Goal: Transaction & Acquisition: Purchase product/service

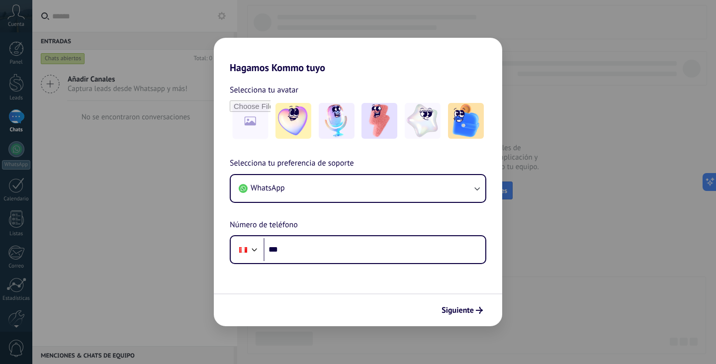
click at [335, 64] on h2 "Hagamos Kommo tuyo" at bounding box center [358, 56] width 289 height 36
click at [639, 214] on div "Hagamos Kommo tuyo Selecciona tu avatar Selecciona tu preferencia de soporte Wh…" at bounding box center [358, 182] width 716 height 364
click at [376, 129] on img at bounding box center [380, 121] width 36 height 36
click at [372, 299] on div "Siguiente" at bounding box center [358, 310] width 289 height 33
click at [543, 305] on div "Hagamos Kommo tuyo Selecciona tu avatar Restablecer Selecciona tu preferencia d…" at bounding box center [358, 182] width 716 height 364
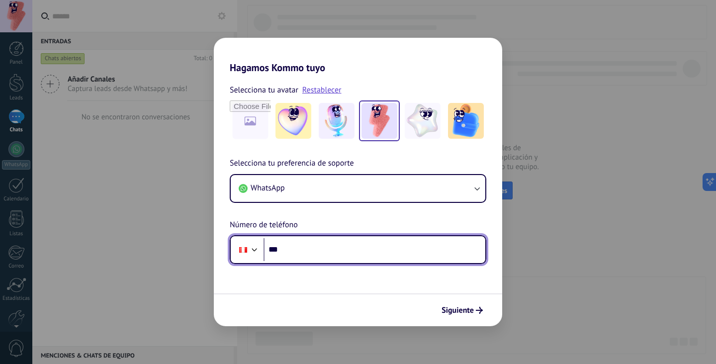
click at [400, 253] on input "***" at bounding box center [375, 249] width 222 height 23
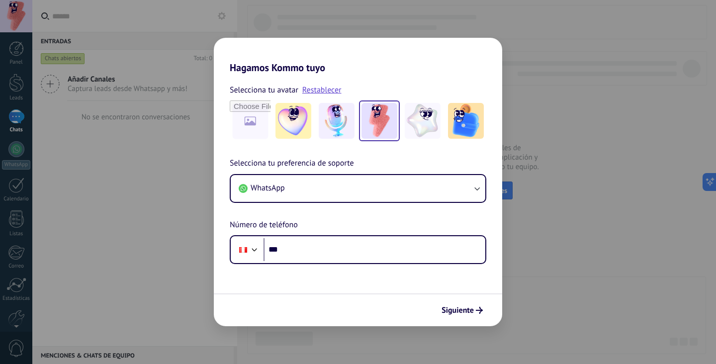
click at [395, 219] on div "Selecciona tu preferencia de soporte WhatsApp Número de teléfono Phone ***" at bounding box center [358, 210] width 289 height 107
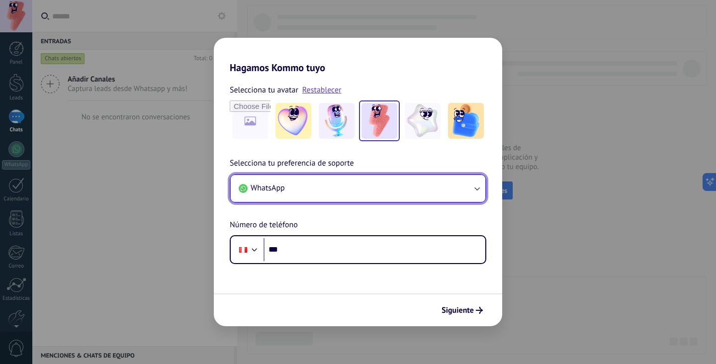
click at [377, 189] on button "WhatsApp" at bounding box center [358, 188] width 255 height 27
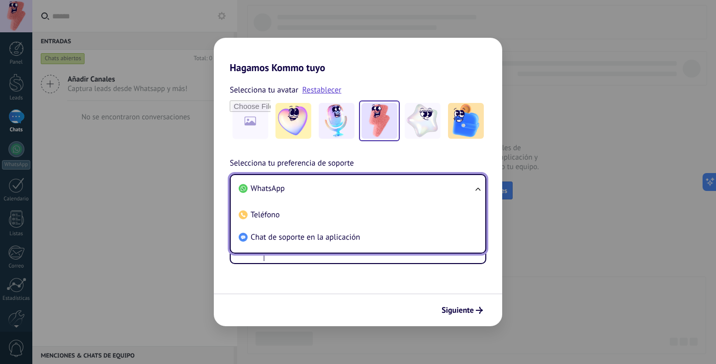
drag, startPoint x: 350, startPoint y: 235, endPoint x: 356, endPoint y: 234, distance: 6.0
click at [350, 235] on span "Chat de soporte en la aplicación" at bounding box center [305, 237] width 109 height 10
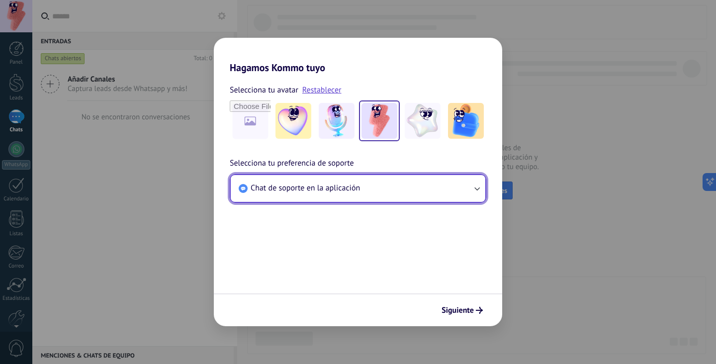
click at [379, 178] on button "Chat de soporte en la aplicación" at bounding box center [358, 188] width 255 height 27
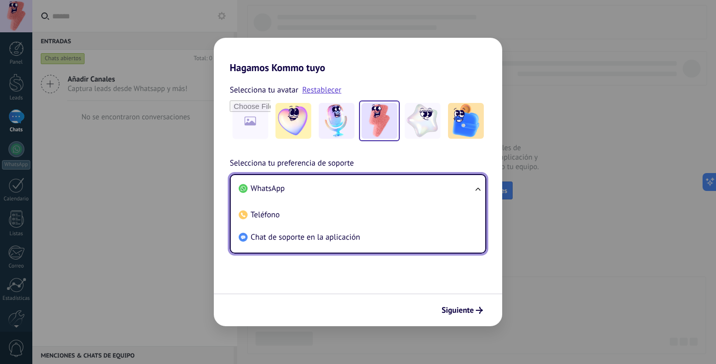
click at [403, 284] on form "Selecciona tu avatar Restablecer Selecciona tu preferencia de soporte Chat de s…" at bounding box center [358, 200] width 289 height 253
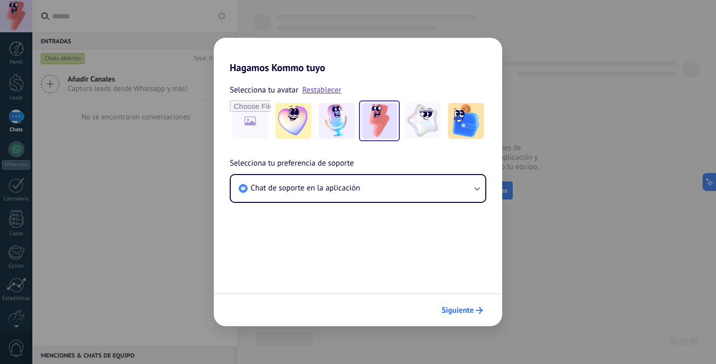
click at [450, 310] on span "Siguiente" at bounding box center [458, 310] width 32 height 7
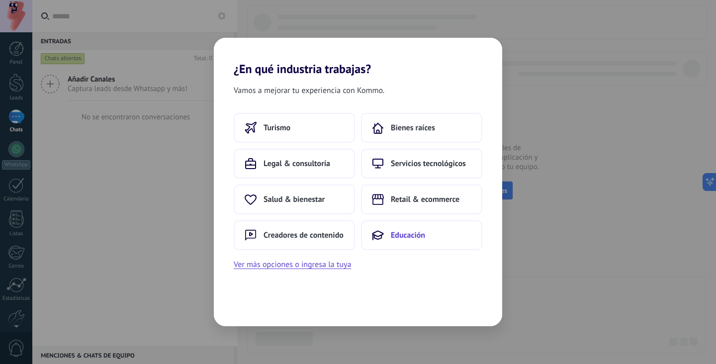
click at [403, 233] on span "Educación" at bounding box center [408, 235] width 34 height 10
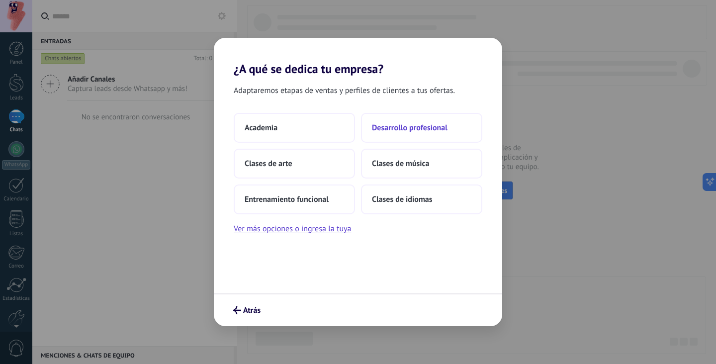
click at [411, 130] on span "Desarrollo profesional" at bounding box center [410, 128] width 76 height 10
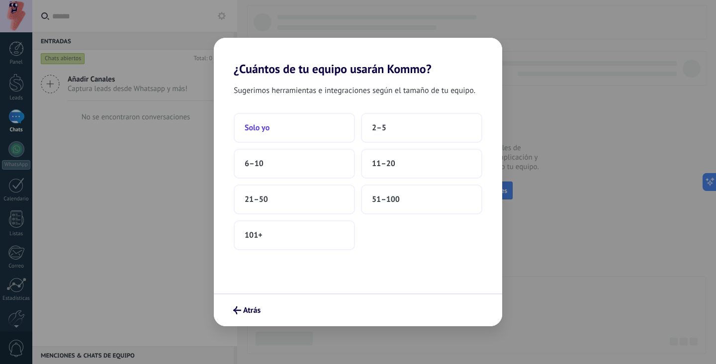
click at [330, 134] on button "Solo yo" at bounding box center [294, 128] width 121 height 30
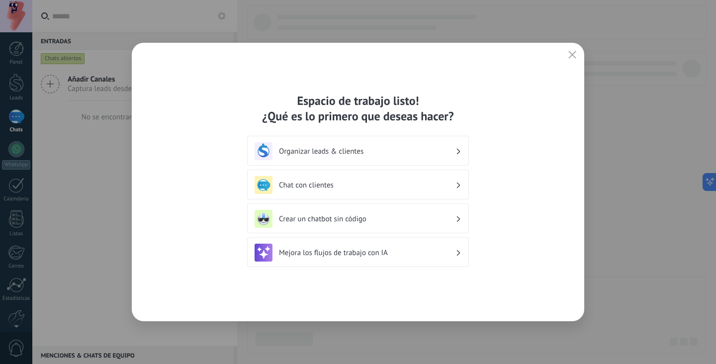
click at [379, 154] on h3 "Organizar leads & clientes" at bounding box center [367, 151] width 177 height 9
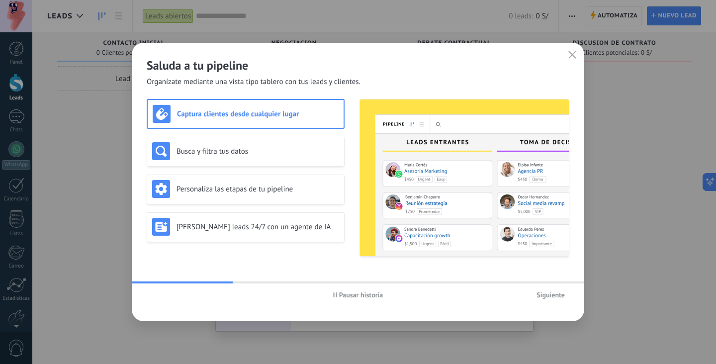
click at [572, 55] on icon "button" at bounding box center [573, 55] width 8 height 8
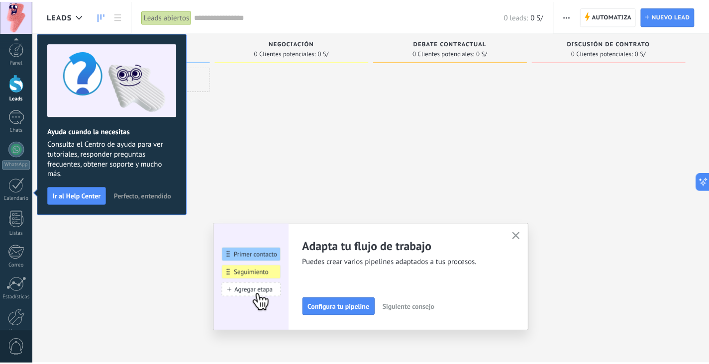
scroll to position [50, 0]
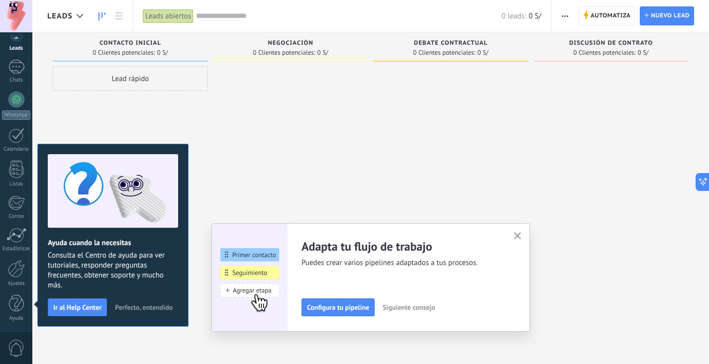
click at [520, 237] on use "button" at bounding box center [517, 235] width 7 height 7
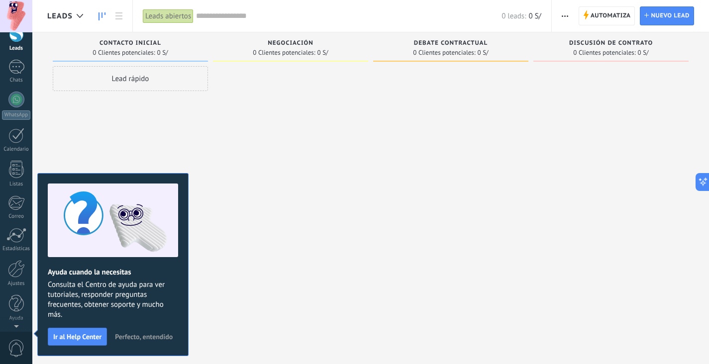
scroll to position [0, 0]
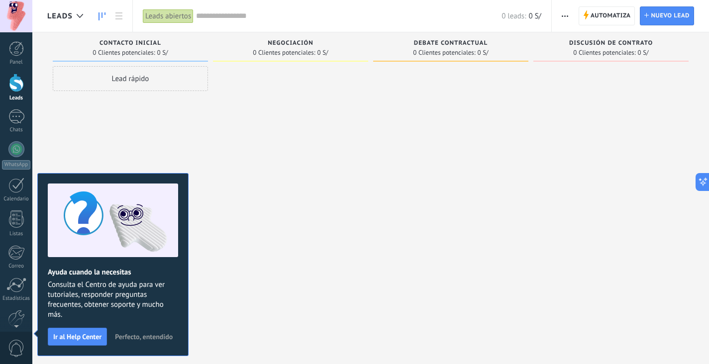
click at [274, 293] on div at bounding box center [290, 183] width 155 height 234
click at [144, 337] on span "Perfecto, entendido" at bounding box center [144, 336] width 58 height 7
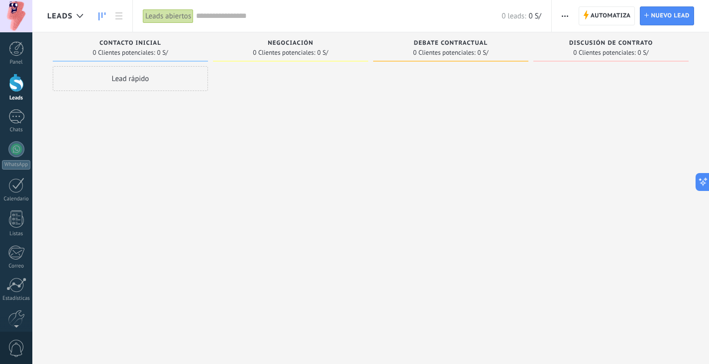
click at [13, 83] on div at bounding box center [16, 83] width 15 height 18
click at [13, 279] on link "Ajustes" at bounding box center [16, 273] width 32 height 27
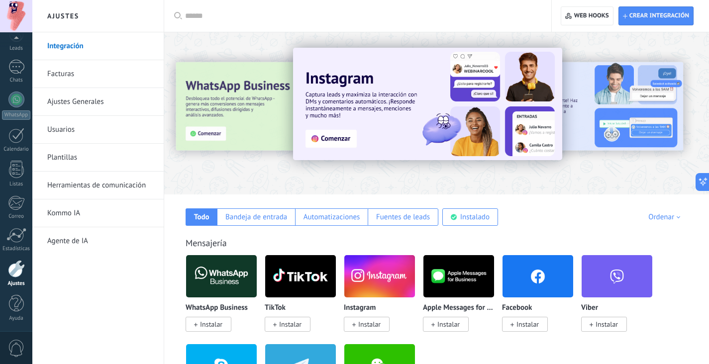
click at [83, 79] on link "Facturas" at bounding box center [100, 74] width 106 height 28
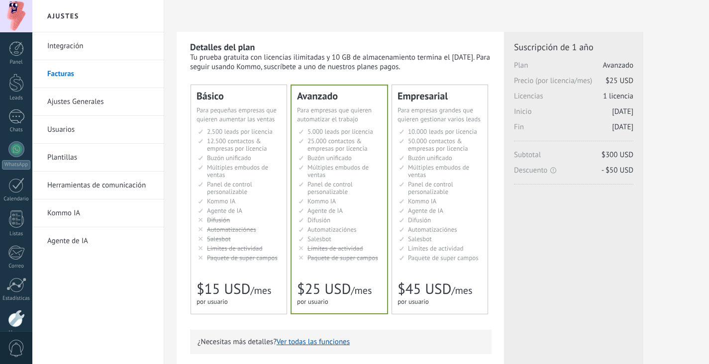
click at [247, 156] on span "Buzón unificado" at bounding box center [229, 158] width 44 height 8
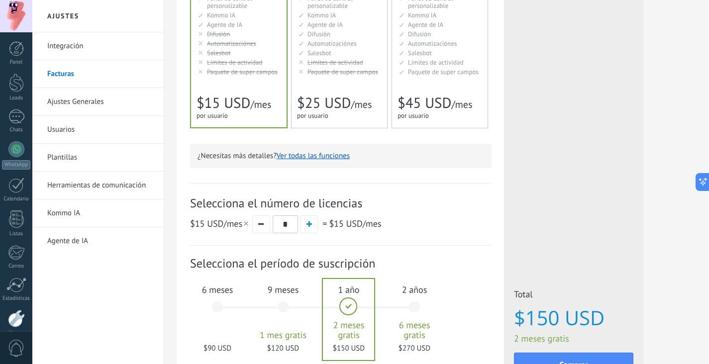
scroll to position [274, 0]
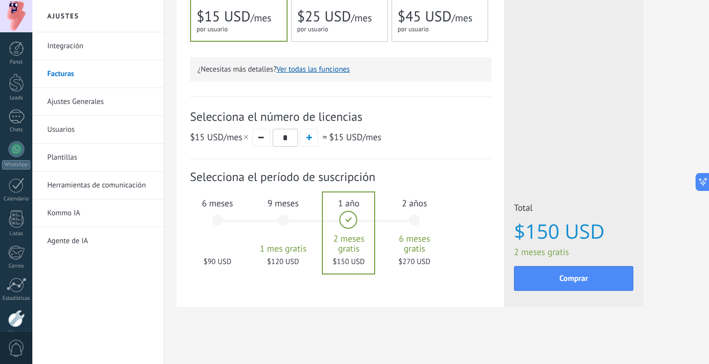
click at [281, 235] on div "9 meses 1 mes gratis $120 USD" at bounding box center [283, 225] width 54 height 70
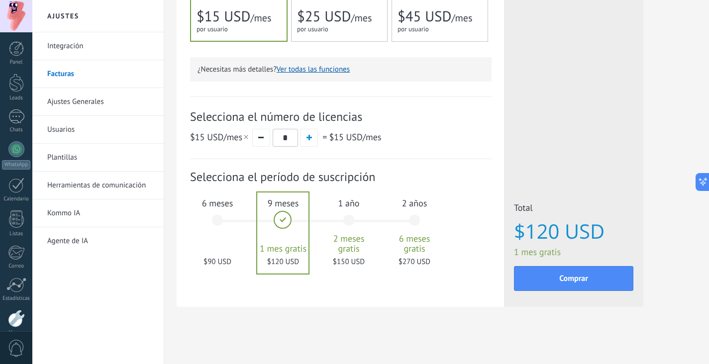
click at [220, 236] on div "6 meses $90 USD" at bounding box center [218, 225] width 54 height 70
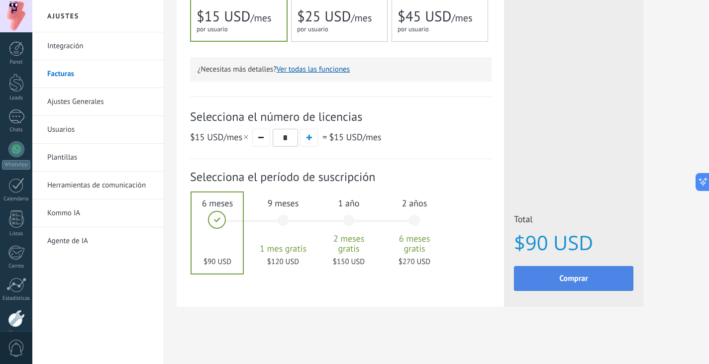
click at [559, 273] on button "Comprar" at bounding box center [573, 278] width 119 height 25
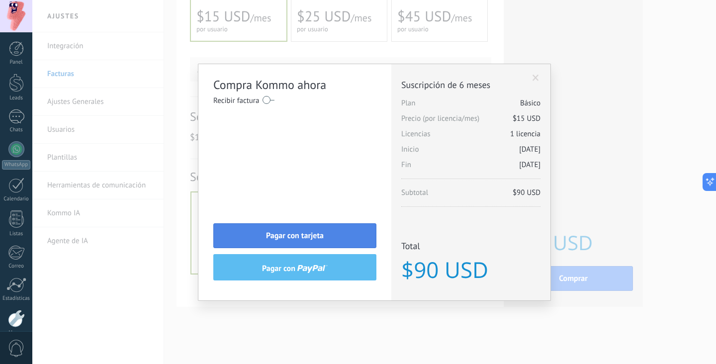
click at [299, 234] on span "Pagar con tarjeta" at bounding box center [295, 235] width 58 height 7
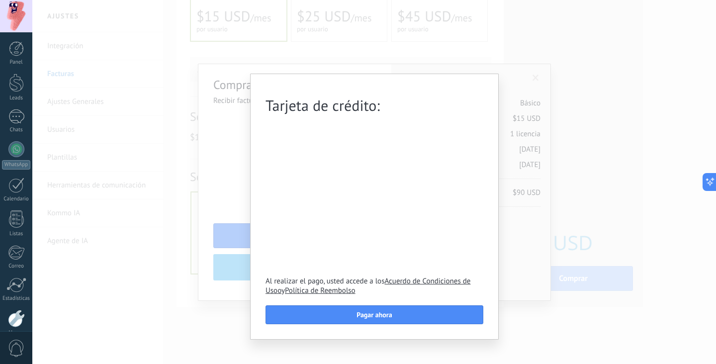
click at [512, 274] on div "Tarjeta de crédito: Al realizar el pago, usted accede a los Acuerdo de Condicio…" at bounding box center [374, 182] width 684 height 364
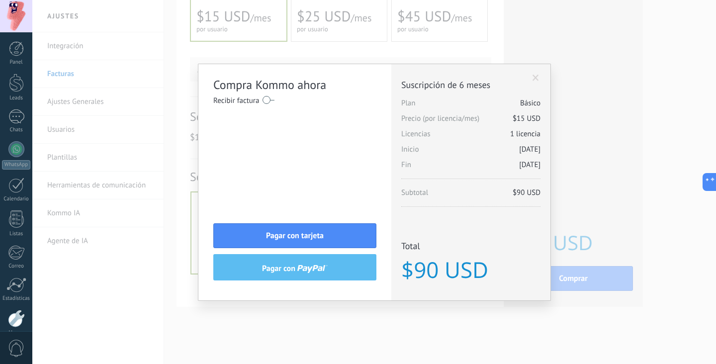
click at [351, 270] on button "pagar con" at bounding box center [294, 267] width 163 height 26
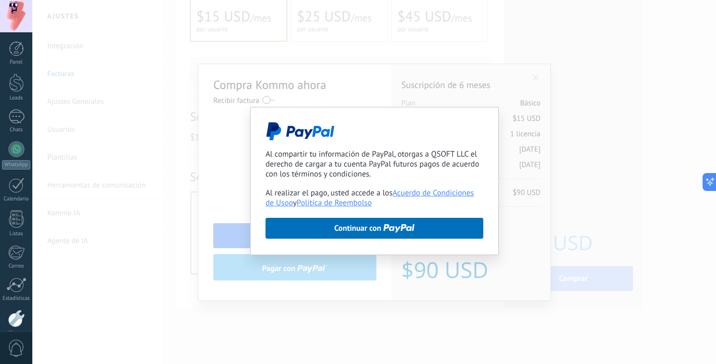
click at [516, 226] on div "Al compartir tu información de PayPal, otorgas a QSOFT LLC el derecho de cargar…" at bounding box center [374, 182] width 684 height 364
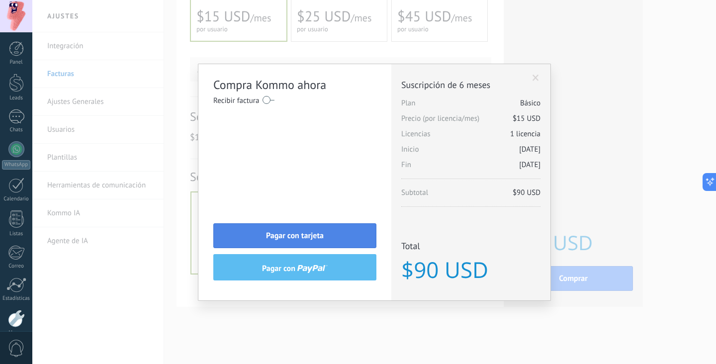
click at [292, 227] on button "Pagar con tarjeta" at bounding box center [294, 235] width 163 height 25
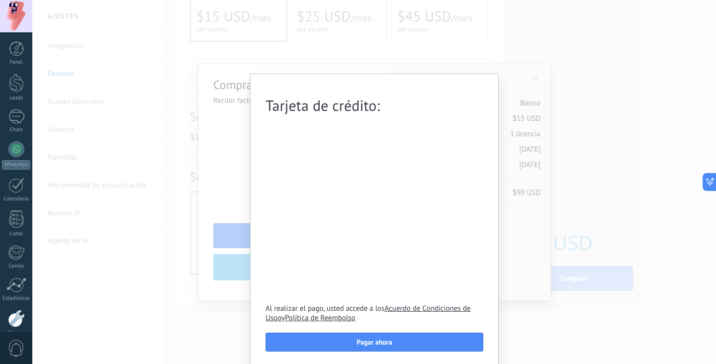
scroll to position [3, 0]
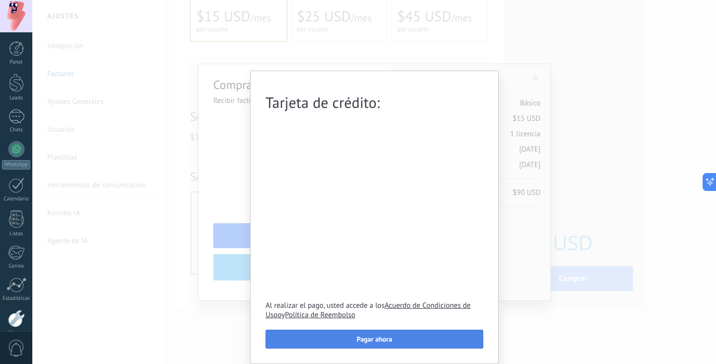
click at [390, 339] on span "Pagar ahora" at bounding box center [374, 339] width 35 height 7
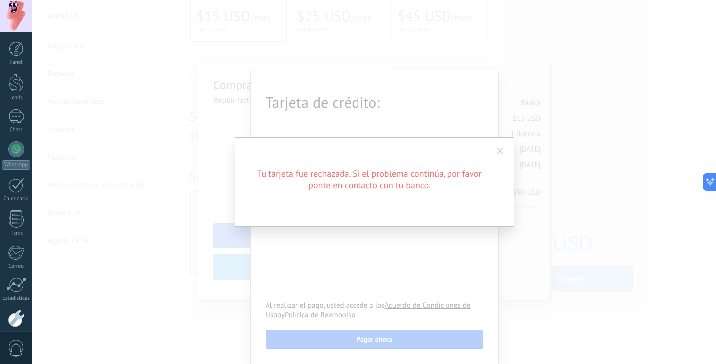
click at [357, 250] on div "Tu tarjeta fue rechazada. Si el problema continúa, por favor ponte en contacto …" at bounding box center [374, 182] width 684 height 364
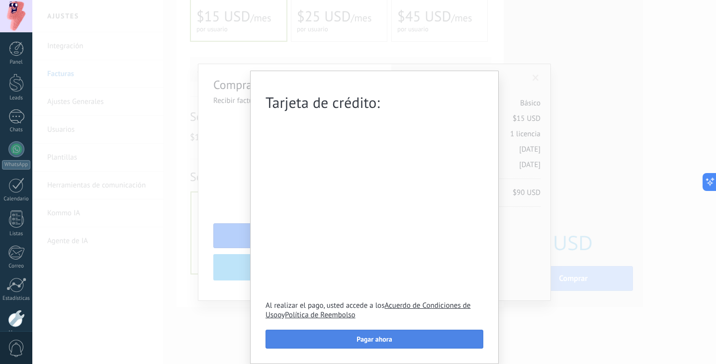
click at [362, 338] on span "Pagar ahora" at bounding box center [374, 339] width 35 height 7
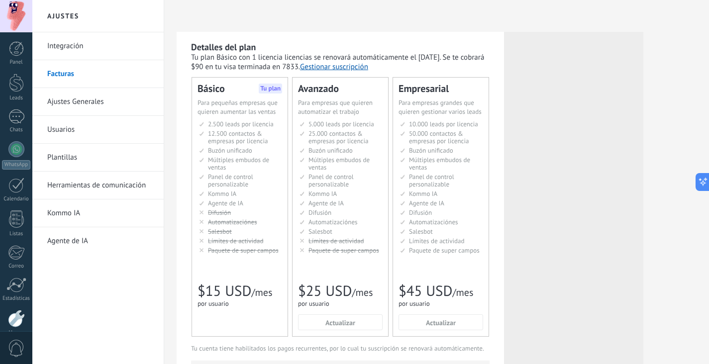
click at [349, 66] on button "Gestionar suscripción" at bounding box center [334, 66] width 68 height 9
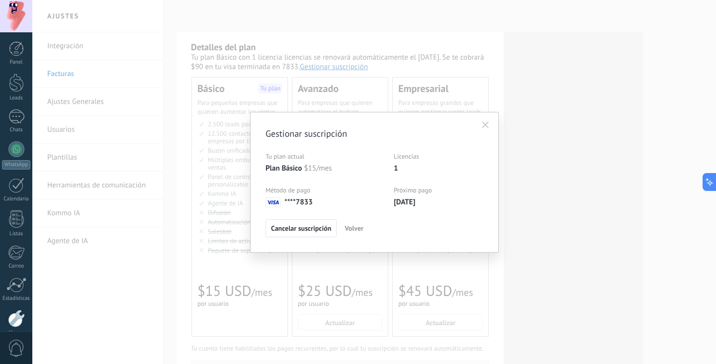
click at [489, 123] on button "button" at bounding box center [486, 124] width 16 height 15
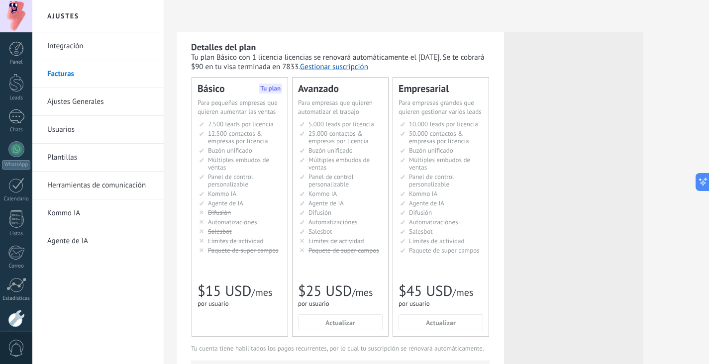
click at [77, 47] on link "Integración" at bounding box center [100, 46] width 106 height 28
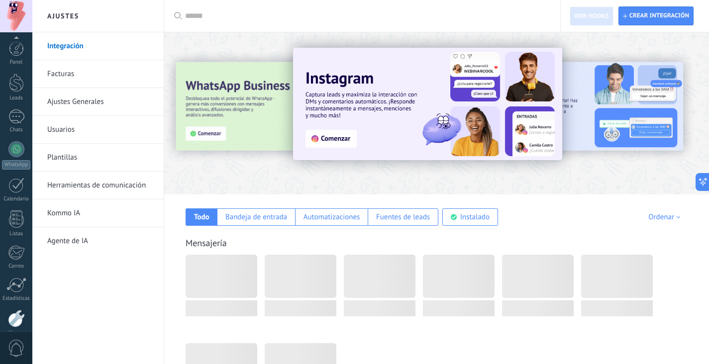
scroll to position [50, 0]
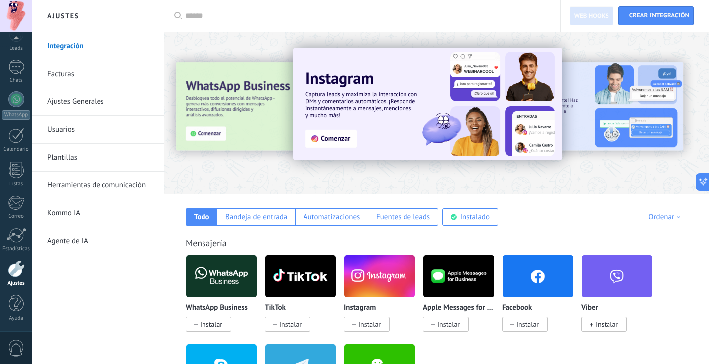
click at [71, 70] on link "Facturas" at bounding box center [100, 74] width 106 height 28
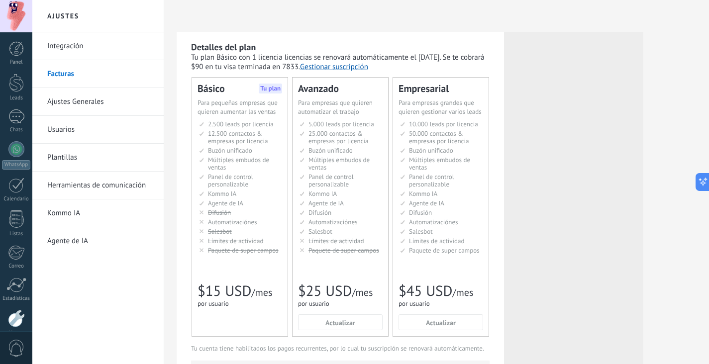
click at [368, 68] on button "Gestionar suscripción" at bounding box center [334, 66] width 68 height 9
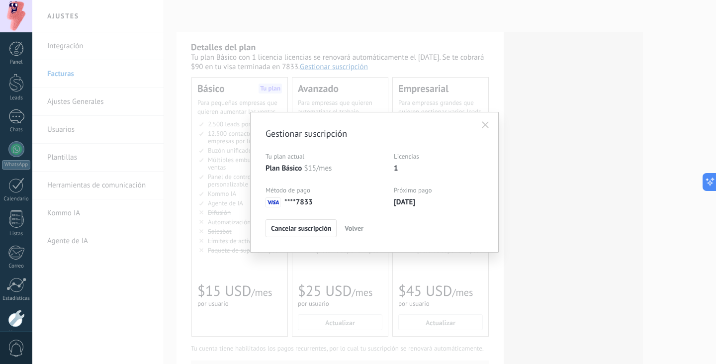
drag, startPoint x: 395, startPoint y: 198, endPoint x: 318, endPoint y: 214, distance: 78.3
click at [389, 198] on div "Tu plan actual Plan Básico $ 15/mes Método de pago **** 7833 Licencias 1 Próxim…" at bounding box center [375, 186] width 218 height 68
click at [306, 229] on span "Cancelar suscripción" at bounding box center [301, 228] width 60 height 7
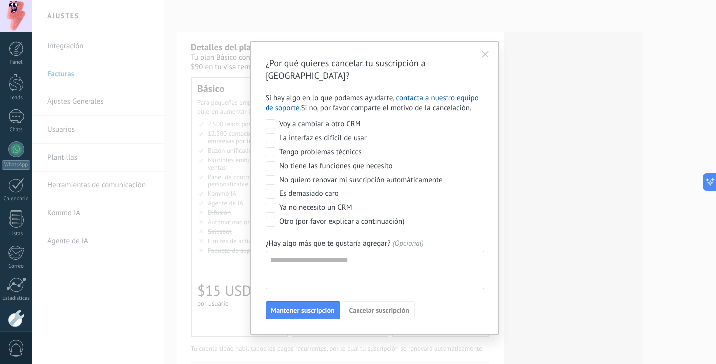
click at [488, 54] on icon "button" at bounding box center [485, 54] width 7 height 7
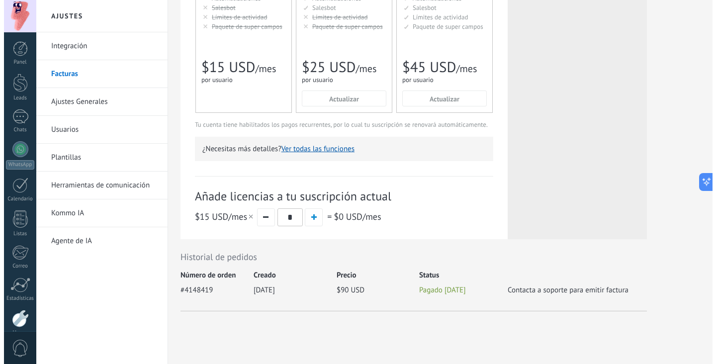
scroll to position [231, 0]
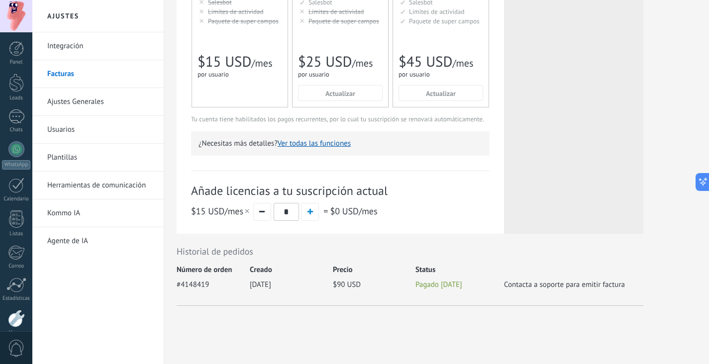
click at [312, 141] on button "Ver todas las funciones" at bounding box center [314, 143] width 73 height 9
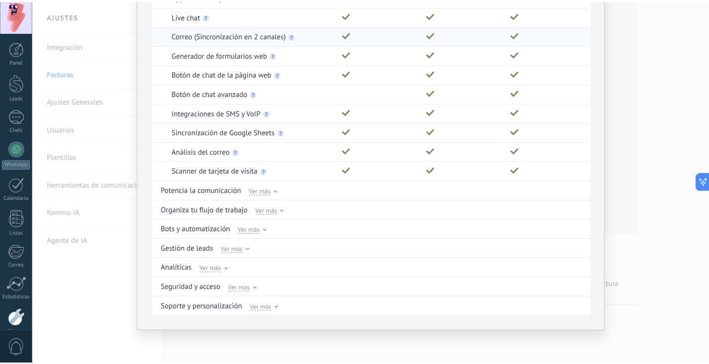
scroll to position [0, 0]
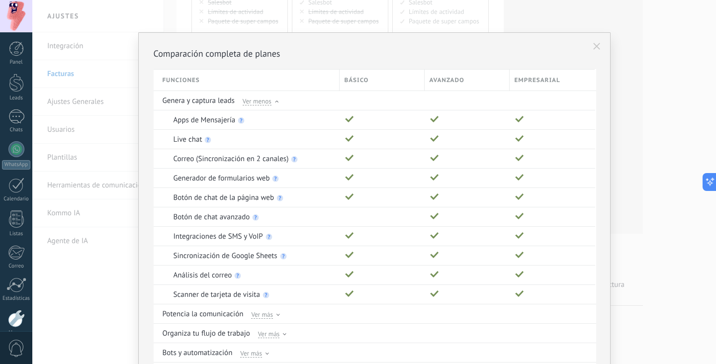
click at [590, 47] on button at bounding box center [597, 46] width 17 height 17
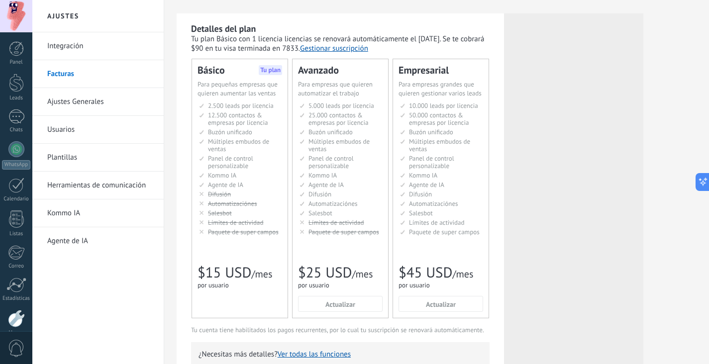
click at [555, 94] on div "Licencias adicionales Plan Básico Precio (por licencia/mes) $15 USD Nuevas lice…" at bounding box center [573, 137] width 119 height 229
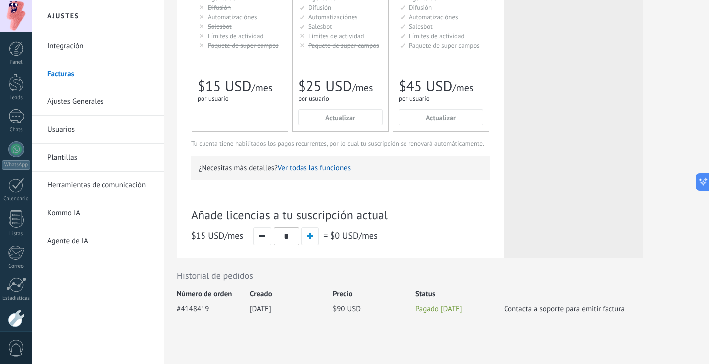
scroll to position [231, 0]
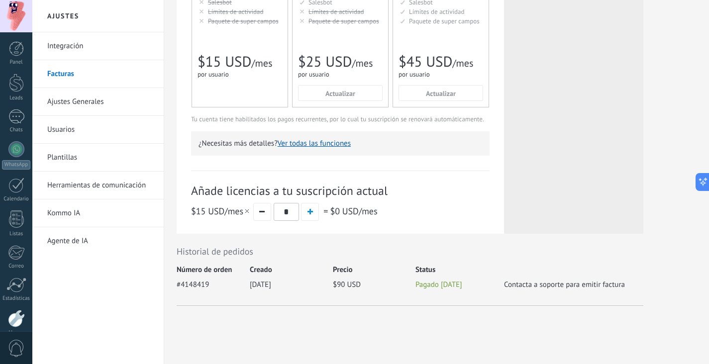
click at [97, 96] on link "Ajustes Generales" at bounding box center [100, 102] width 106 height 28
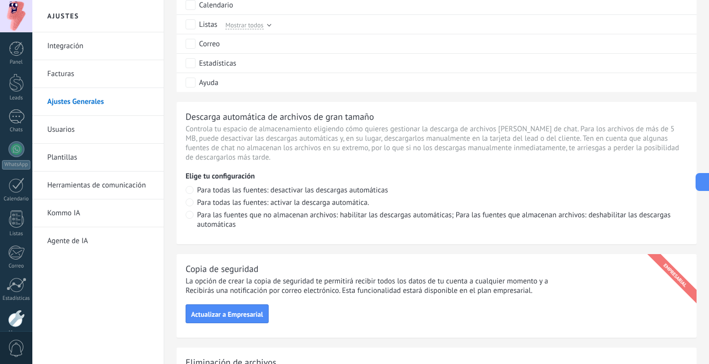
scroll to position [731, 0]
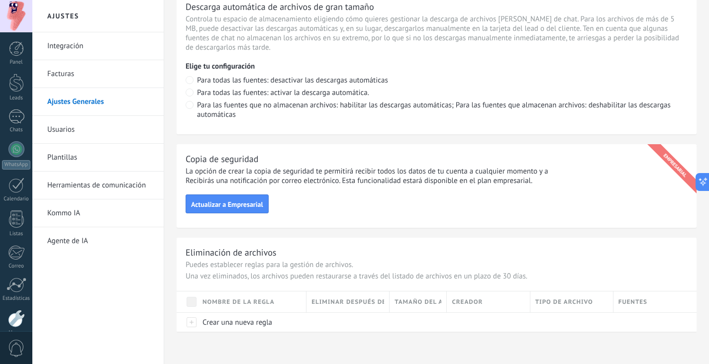
click at [79, 68] on link "Facturas" at bounding box center [100, 74] width 106 height 28
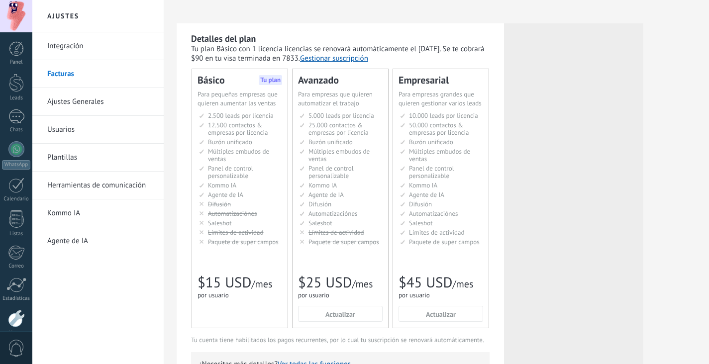
scroll to position [28, 0]
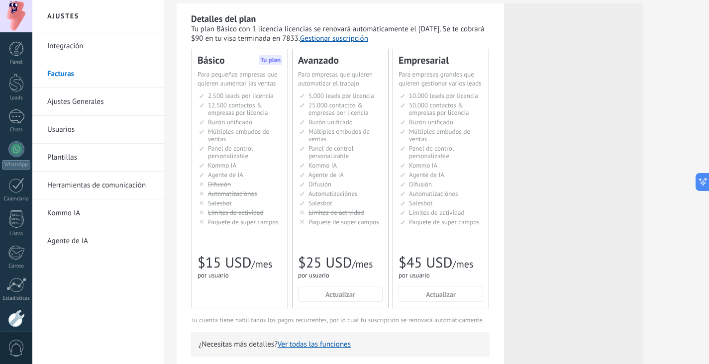
click at [247, 191] on div "Básico Tu plan Для увеличения продаж в малом бизнесе For small businesses that …" at bounding box center [240, 178] width 96 height 259
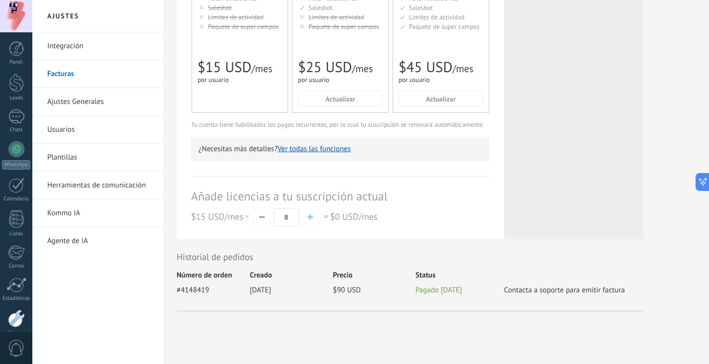
scroll to position [231, 0]
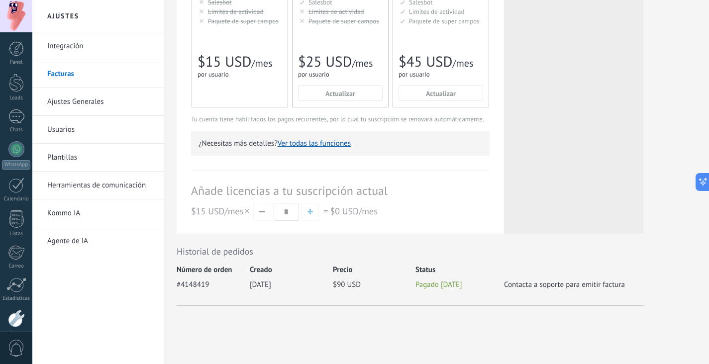
click at [516, 286] on span "Contacta a soporte para emitir factura" at bounding box center [573, 282] width 139 height 13
